Goal: Information Seeking & Learning: Find specific fact

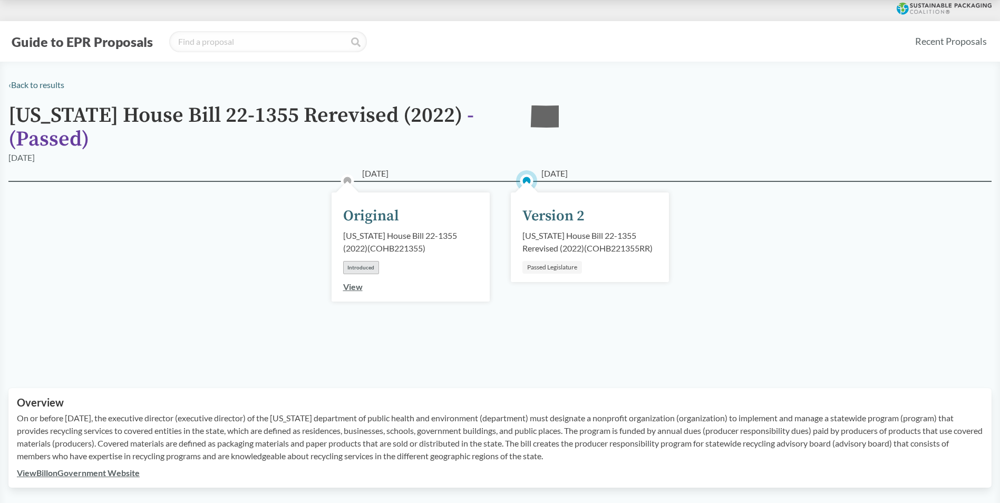
click at [571, 267] on div "Passed Legislature" at bounding box center [552, 267] width 60 height 13
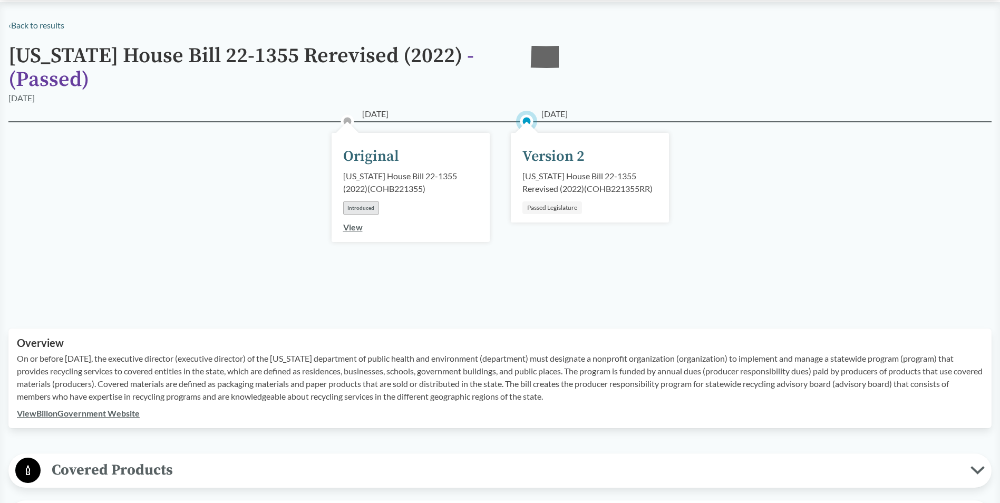
scroll to position [158, 0]
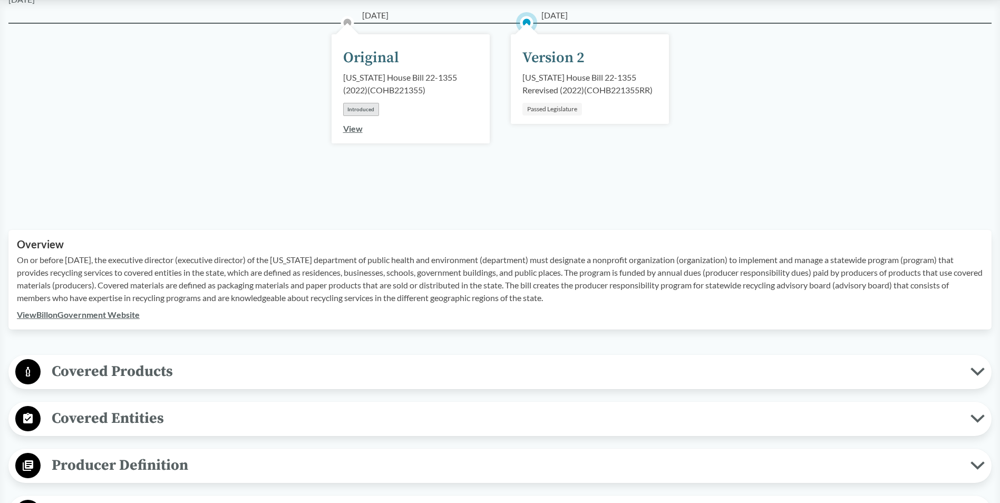
click at [110, 314] on link "View Bill on Government Website" at bounding box center [78, 314] width 123 height 10
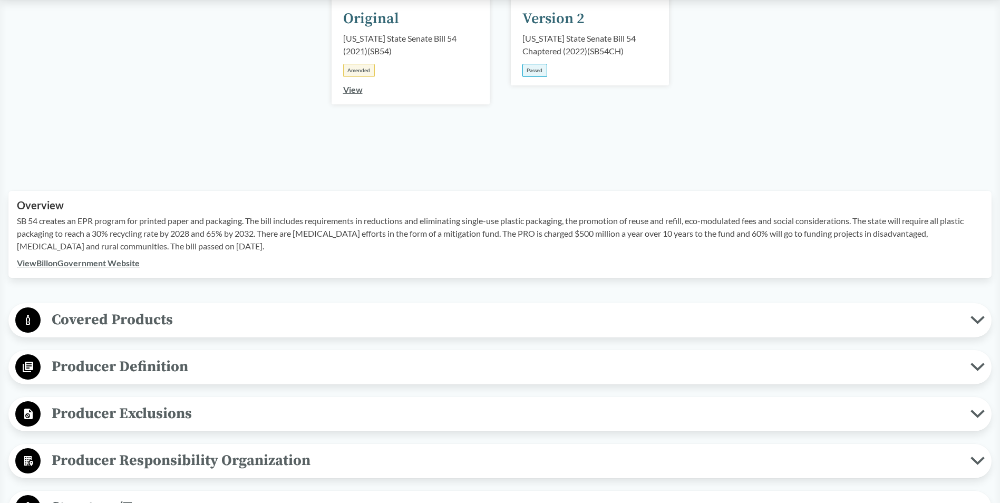
scroll to position [211, 0]
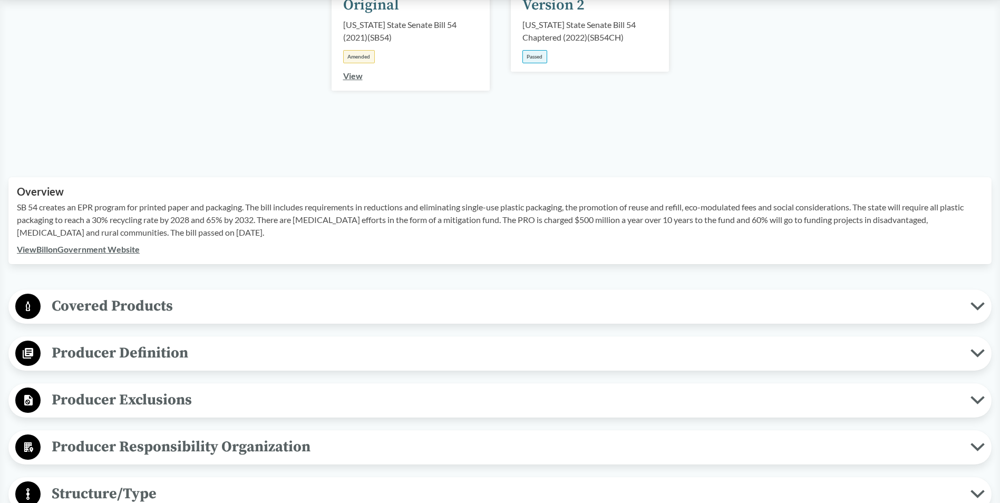
click at [94, 251] on link "View Bill on Government Website" at bounding box center [78, 249] width 123 height 10
